Goal: Information Seeking & Learning: Find specific page/section

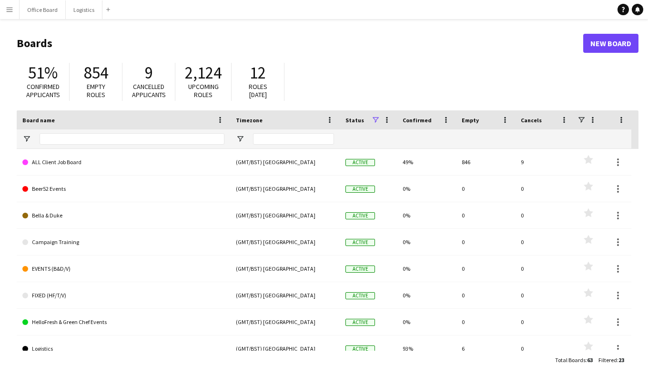
click at [5, 8] on button "Menu" at bounding box center [9, 9] width 19 height 19
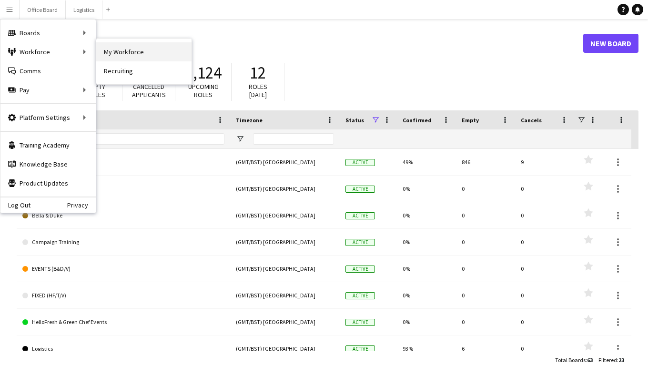
click at [121, 55] on link "My Workforce" at bounding box center [143, 51] width 95 height 19
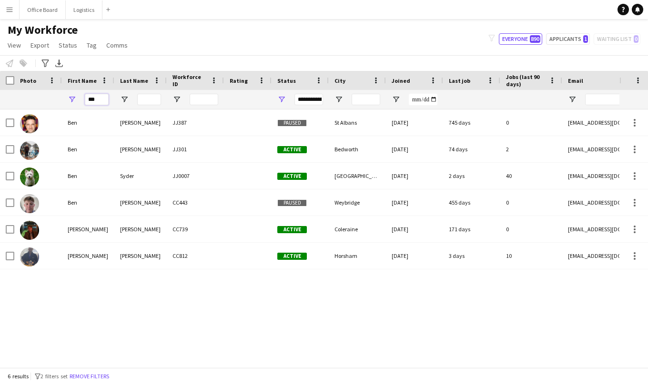
click at [98, 102] on input "***" at bounding box center [97, 99] width 24 height 11
type input "*"
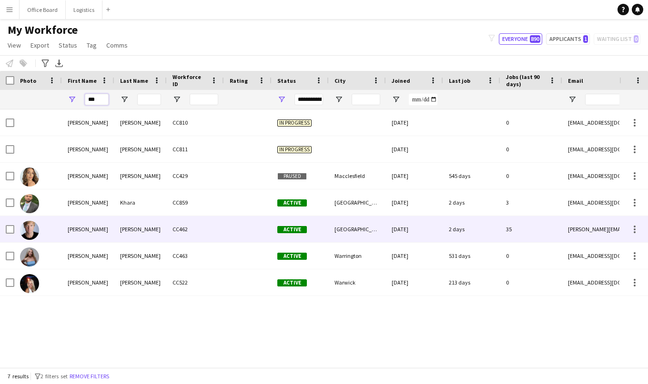
type input "***"
click at [93, 242] on div "Antti" at bounding box center [88, 229] width 52 height 26
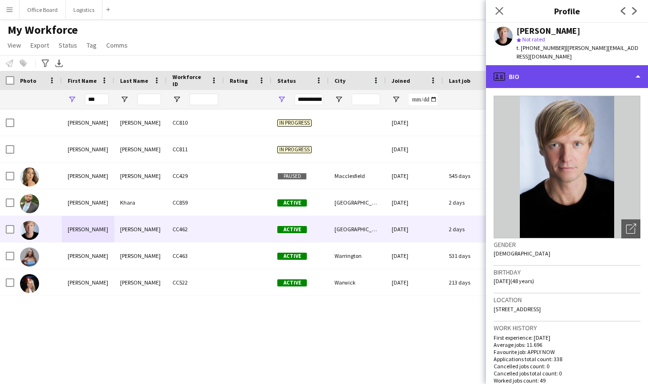
click at [565, 71] on div "profile Bio" at bounding box center [567, 76] width 162 height 23
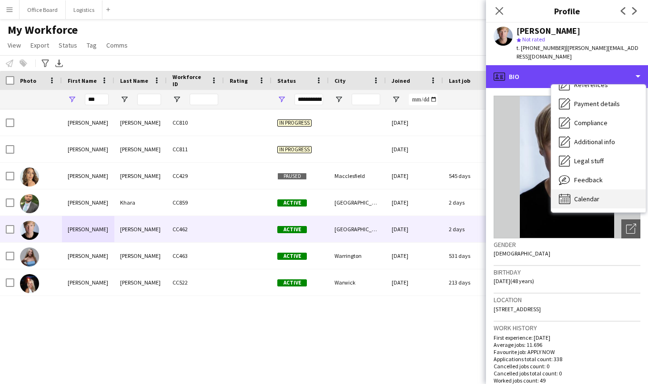
scroll to position [110, 0]
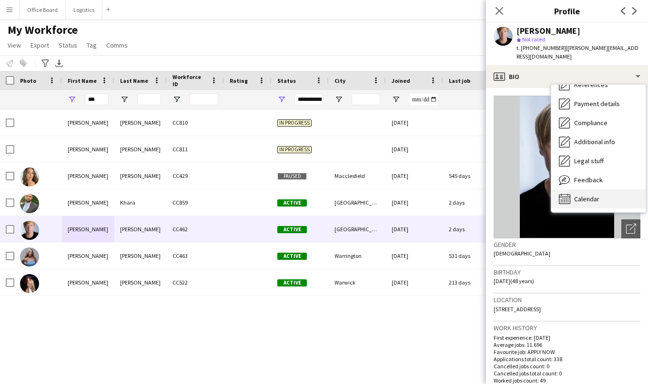
click at [589, 195] on span "Calendar" at bounding box center [586, 199] width 25 height 9
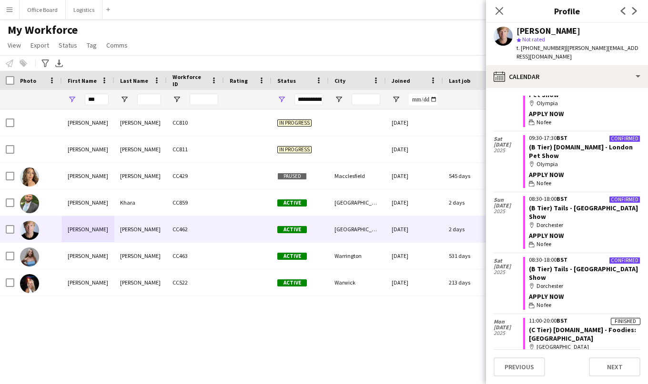
scroll to position [693, 0]
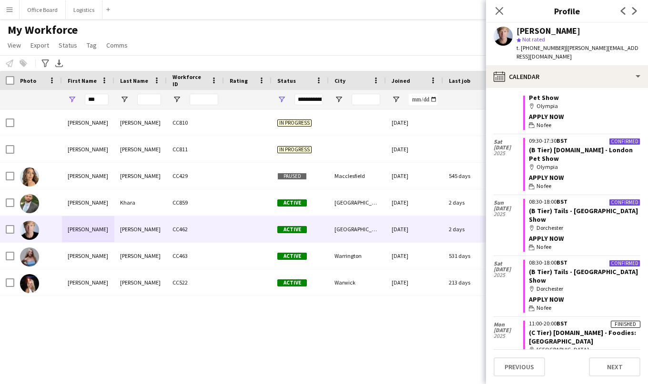
click at [218, 38] on div "My Workforce View Views Default view Basic Info Report New view Update view Del…" at bounding box center [324, 39] width 648 height 32
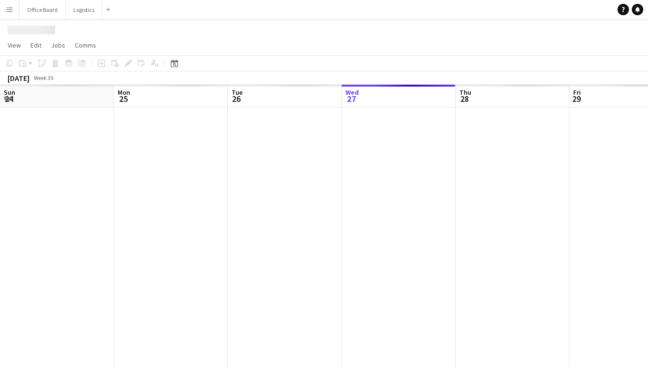
scroll to position [0, 228]
click at [10, 10] on app-icon "Menu" at bounding box center [10, 10] width 8 height 8
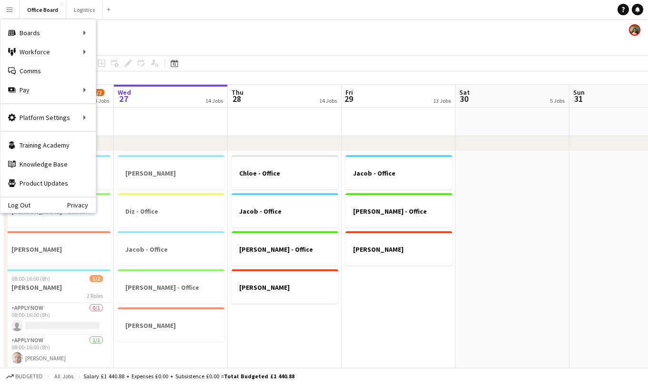
click at [247, 68] on app-toolbar "Copy Paste Paste Command V Paste with crew Command Shift V Paste linked Job [GE…" at bounding box center [324, 63] width 648 height 16
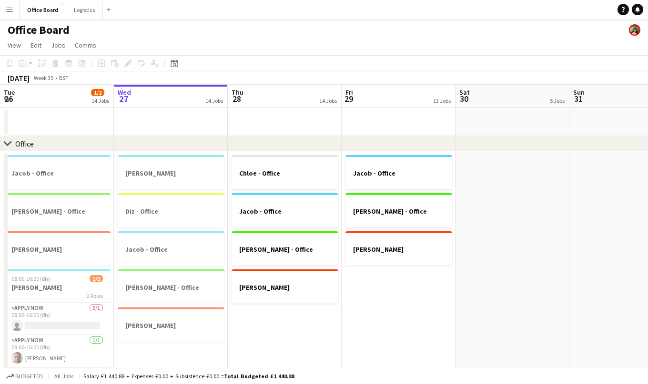
click at [248, 59] on app-toolbar "Copy Paste Paste Command V Paste with crew Command Shift V Paste linked Job [GE…" at bounding box center [324, 63] width 648 height 16
